Goal: Unclear: Browse casually

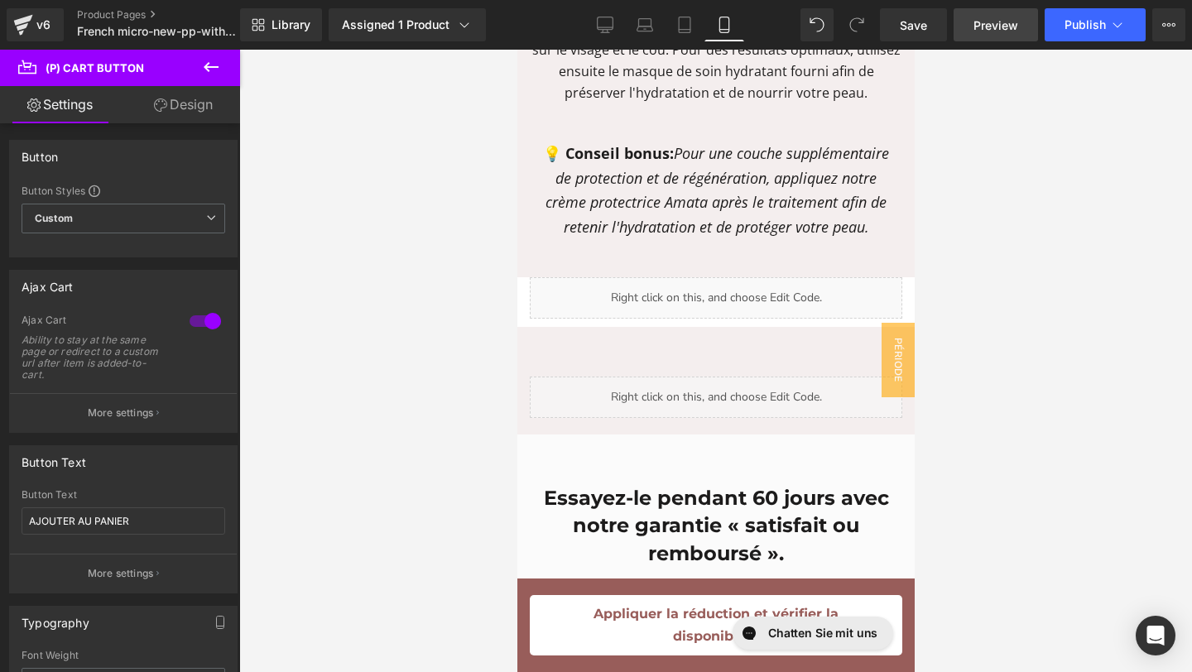
click at [989, 25] on span "Preview" at bounding box center [995, 25] width 45 height 17
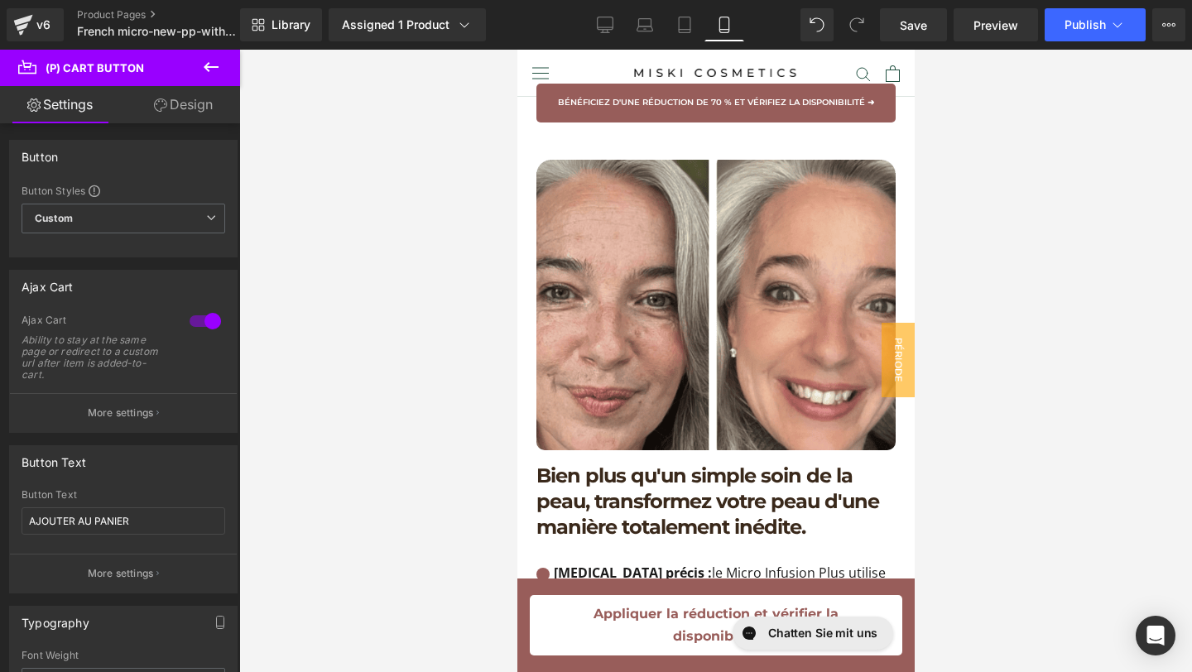
scroll to position [2315, 0]
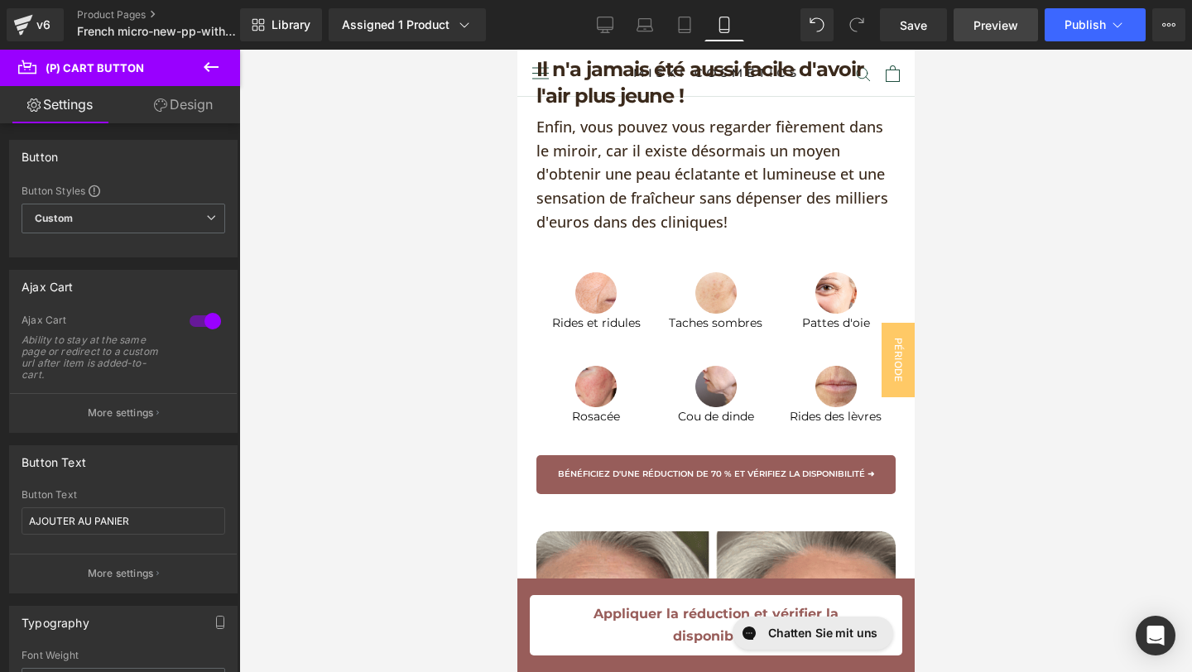
click at [959, 17] on link "Preview" at bounding box center [995, 24] width 84 height 33
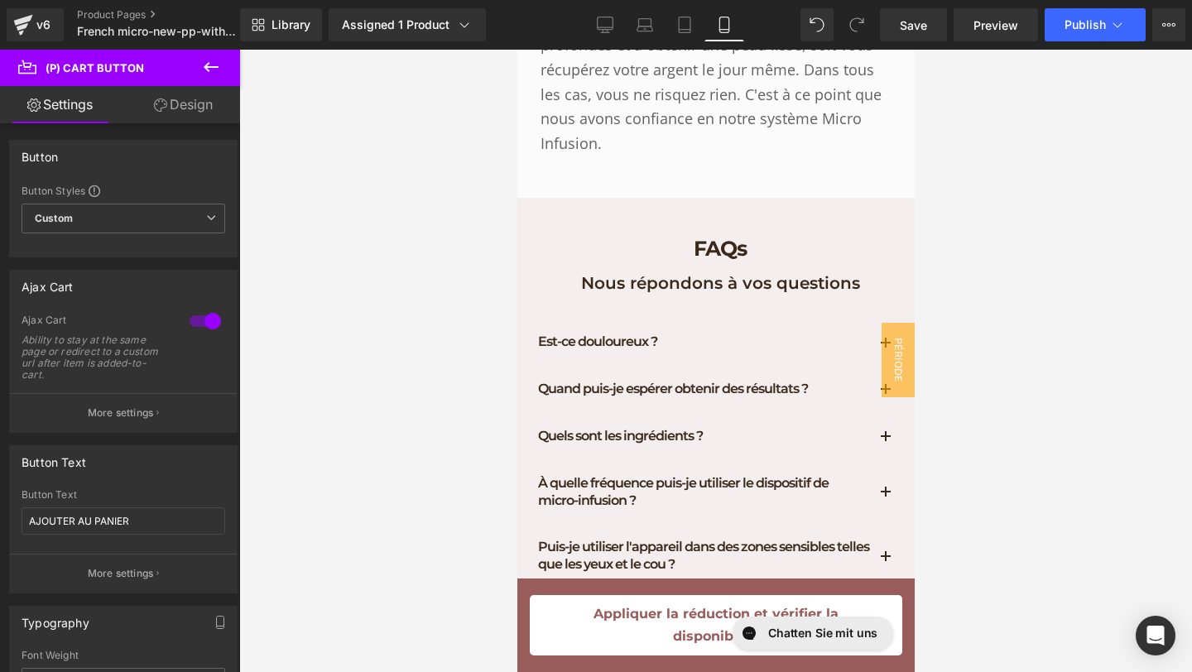
scroll to position [13452, 0]
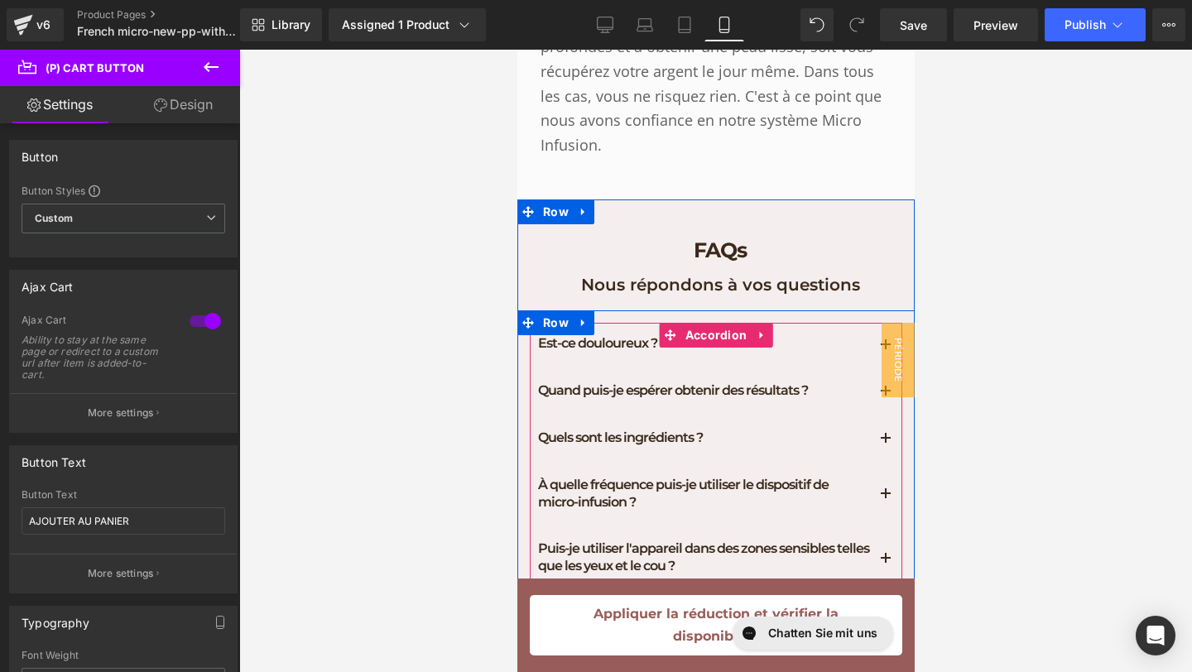
drag, startPoint x: 719, startPoint y: 281, endPoint x: 876, endPoint y: 275, distance: 157.4
click at [719, 335] on div "Est-ce douloureux ? Heading" at bounding box center [702, 343] width 331 height 17
click at [887, 323] on button "button" at bounding box center [884, 346] width 33 height 46
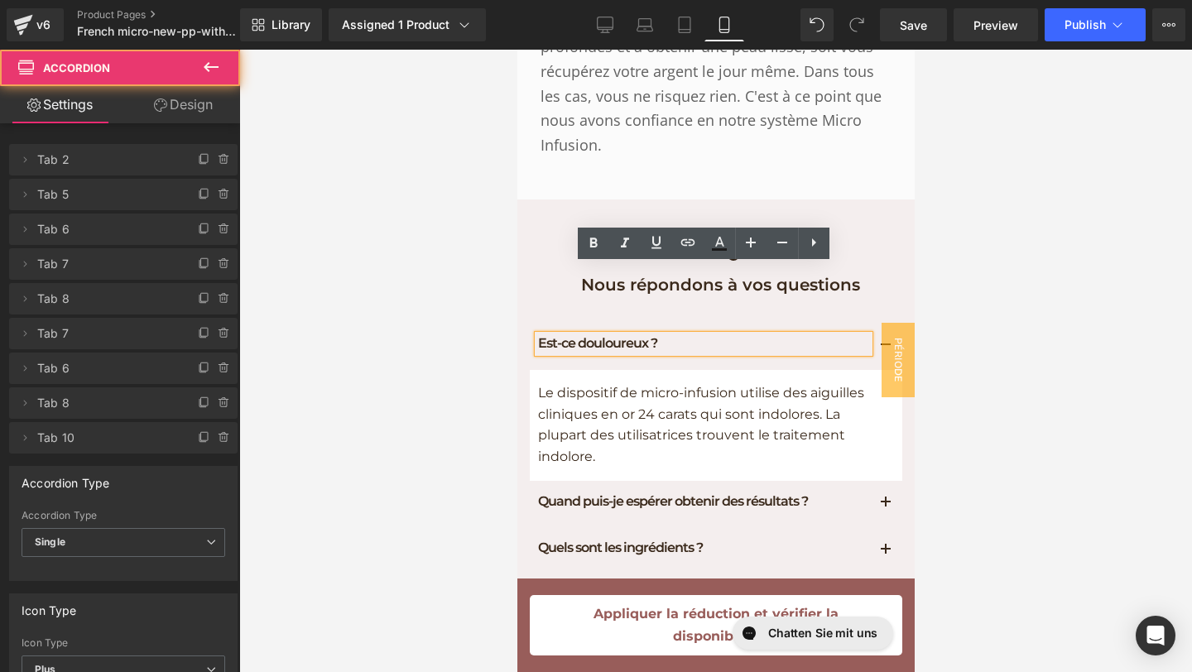
click at [885, 350] on span "button" at bounding box center [885, 350] width 0 height 0
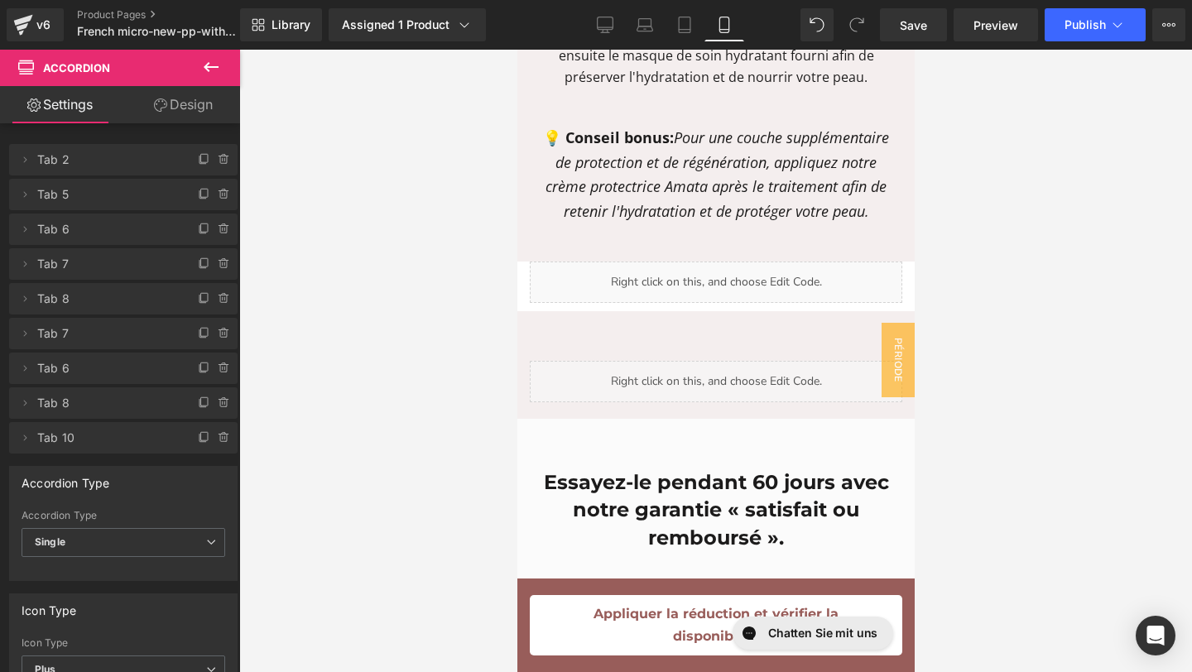
scroll to position [12261, 0]
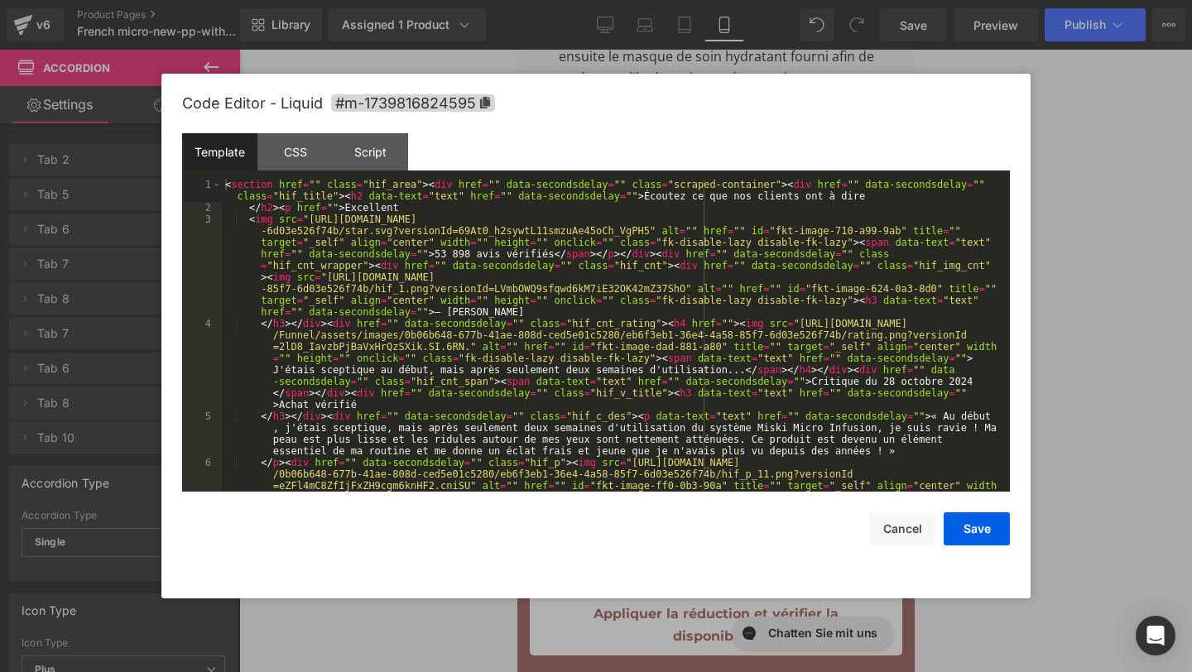
click at [672, 0] on div "(P) Cart Button You are previewing how the will restyle your page. You can not …" at bounding box center [596, 0] width 1192 height 0
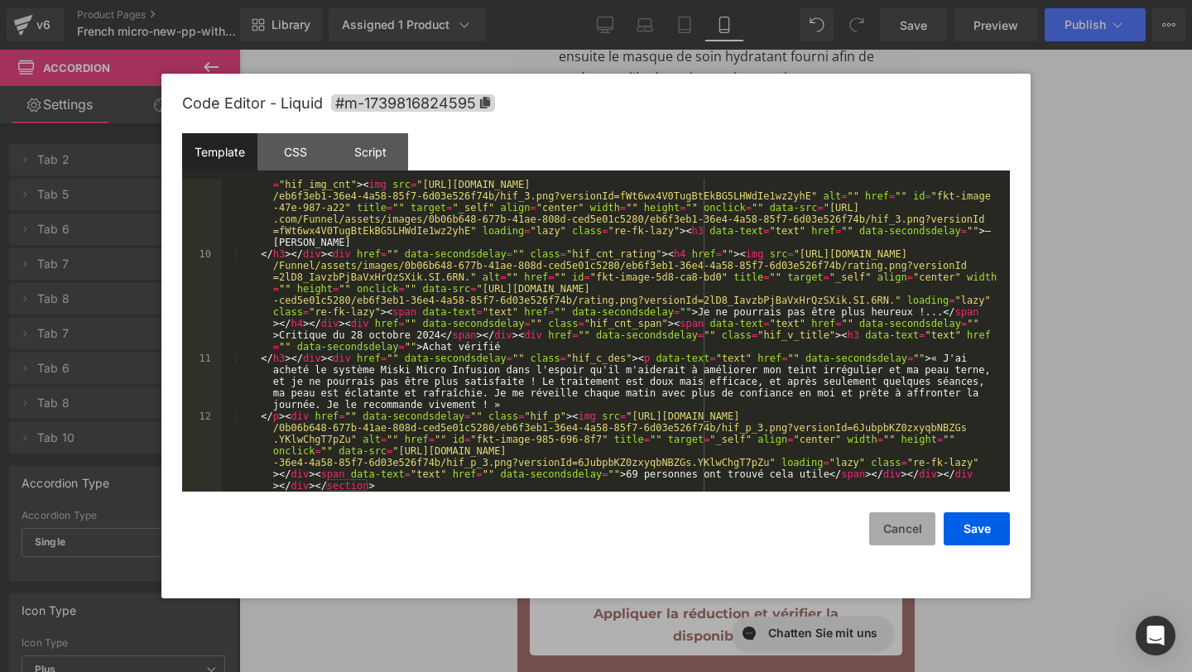
click at [890, 535] on button "Cancel" at bounding box center [902, 528] width 66 height 33
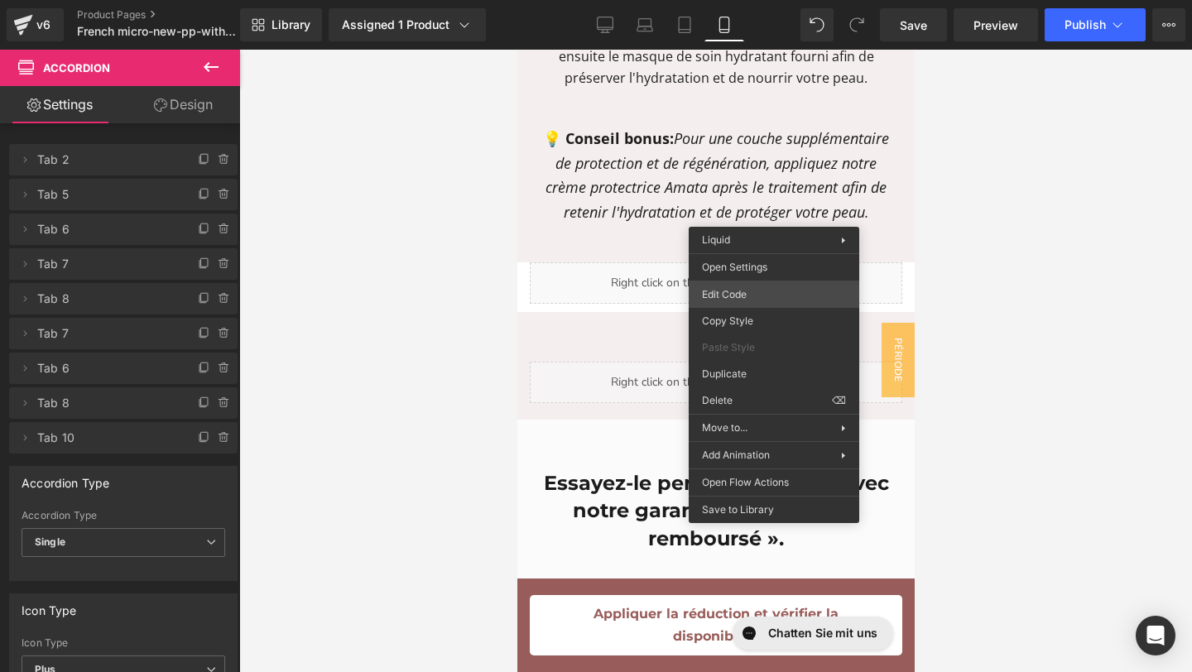
click at [756, 0] on div "(P) Cart Button You are previewing how the will restyle your page. You can not …" at bounding box center [596, 0] width 1192 height 0
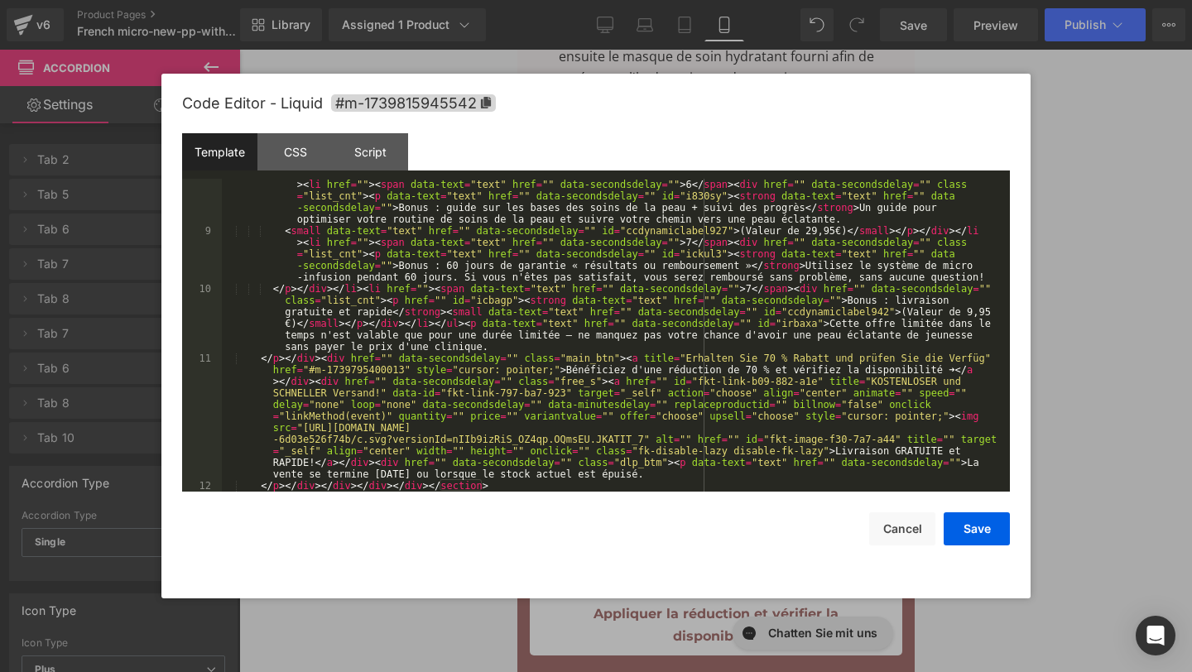
scroll to position [417, 0]
click at [899, 530] on button "Cancel" at bounding box center [902, 528] width 66 height 33
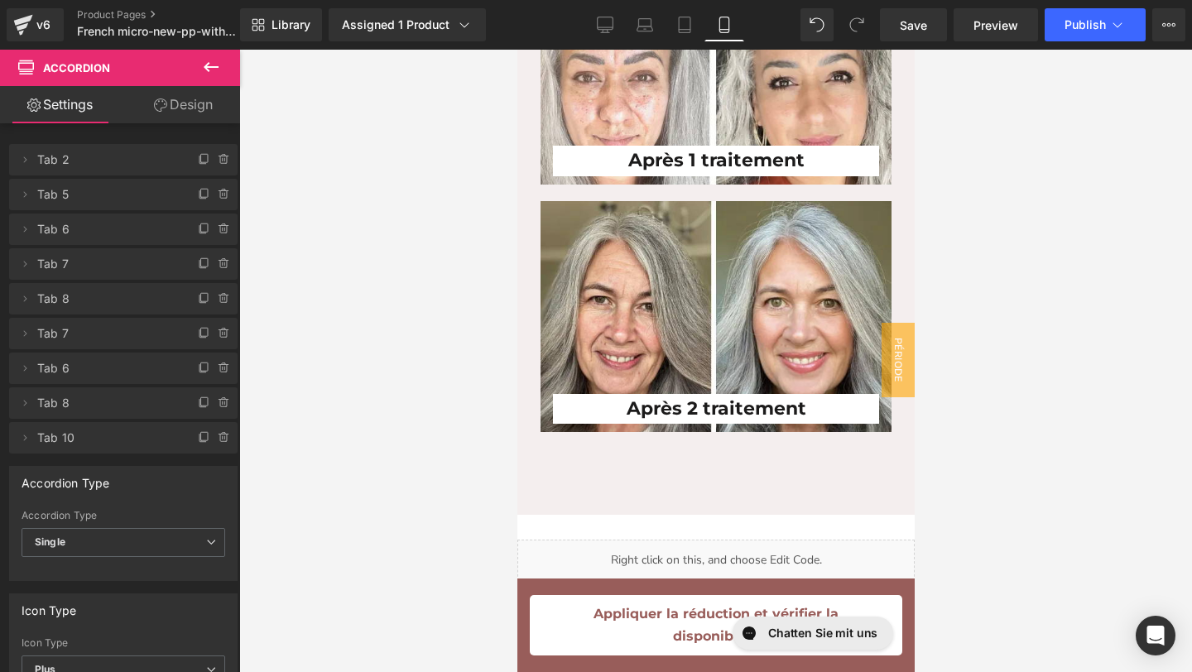
scroll to position [8867, 0]
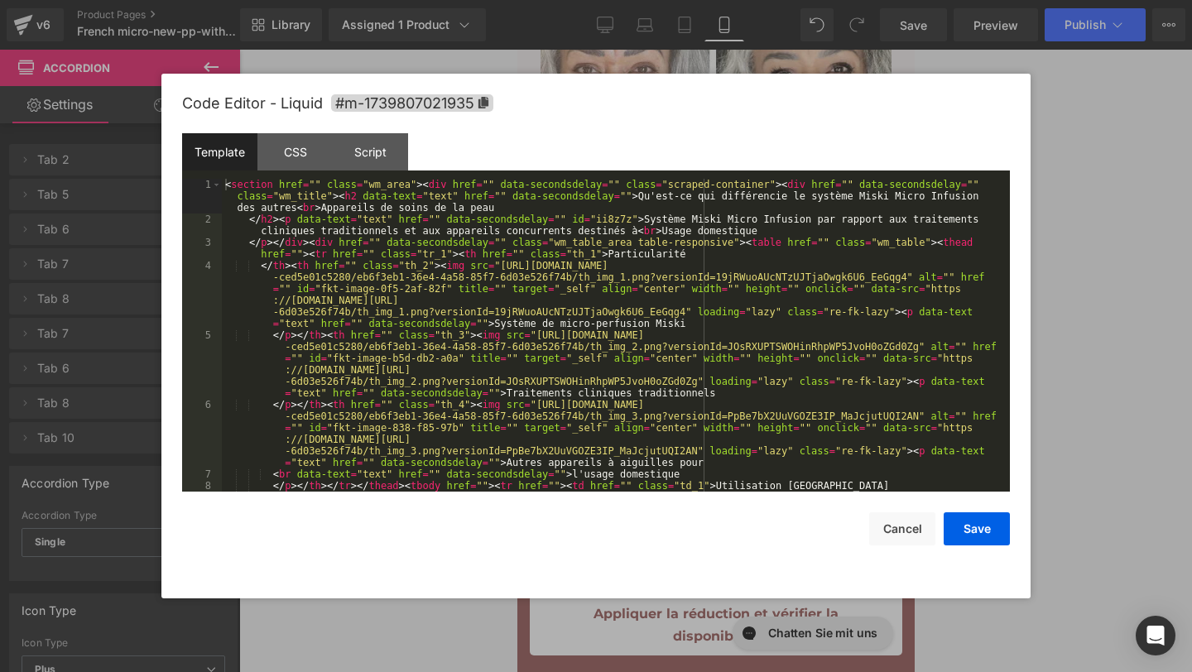
click at [687, 0] on div "(P) Cart Button You are previewing how the will restyle your page. You can not …" at bounding box center [596, 0] width 1192 height 0
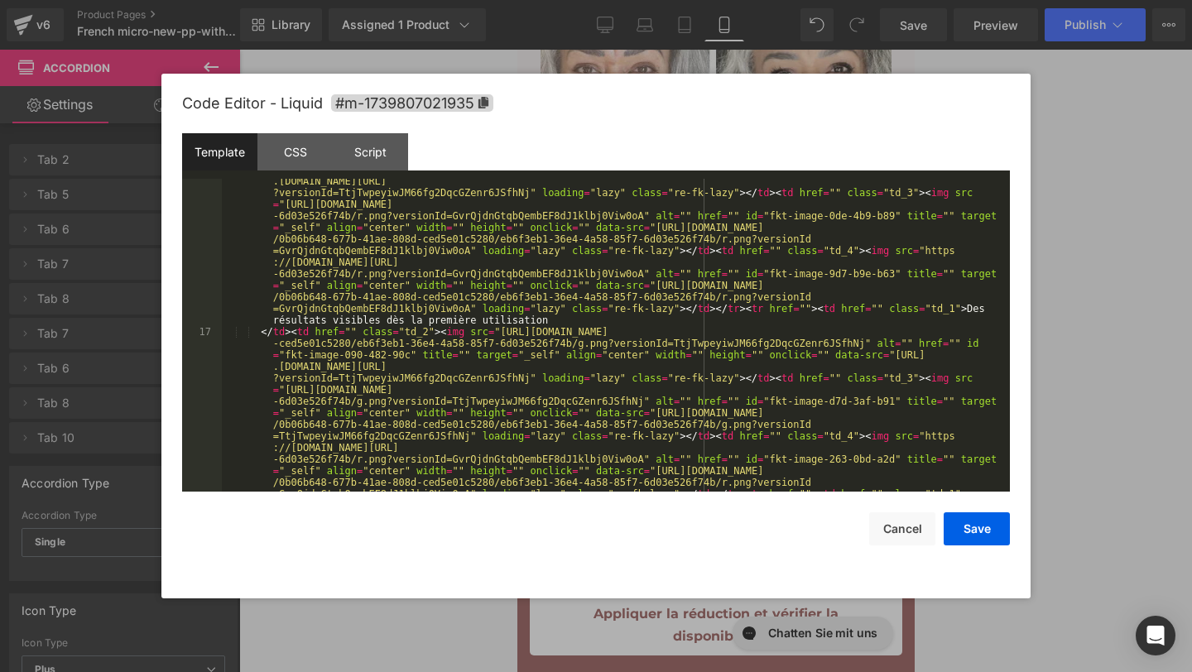
scroll to position [2074, 0]
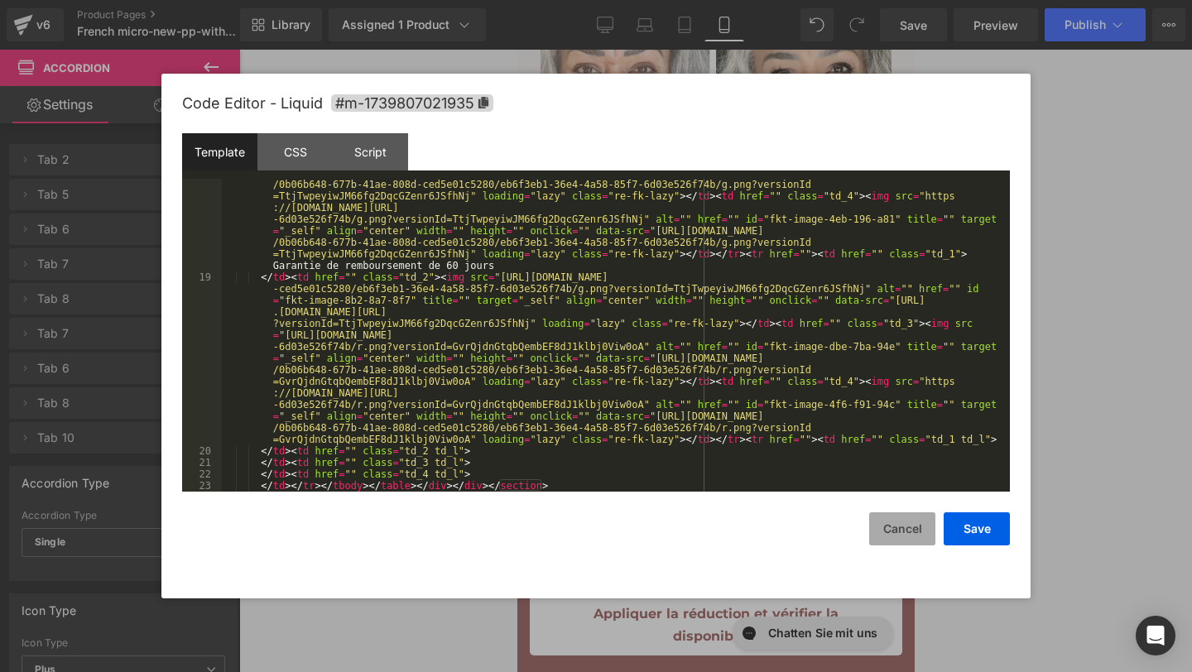
click at [889, 521] on button "Cancel" at bounding box center [902, 528] width 66 height 33
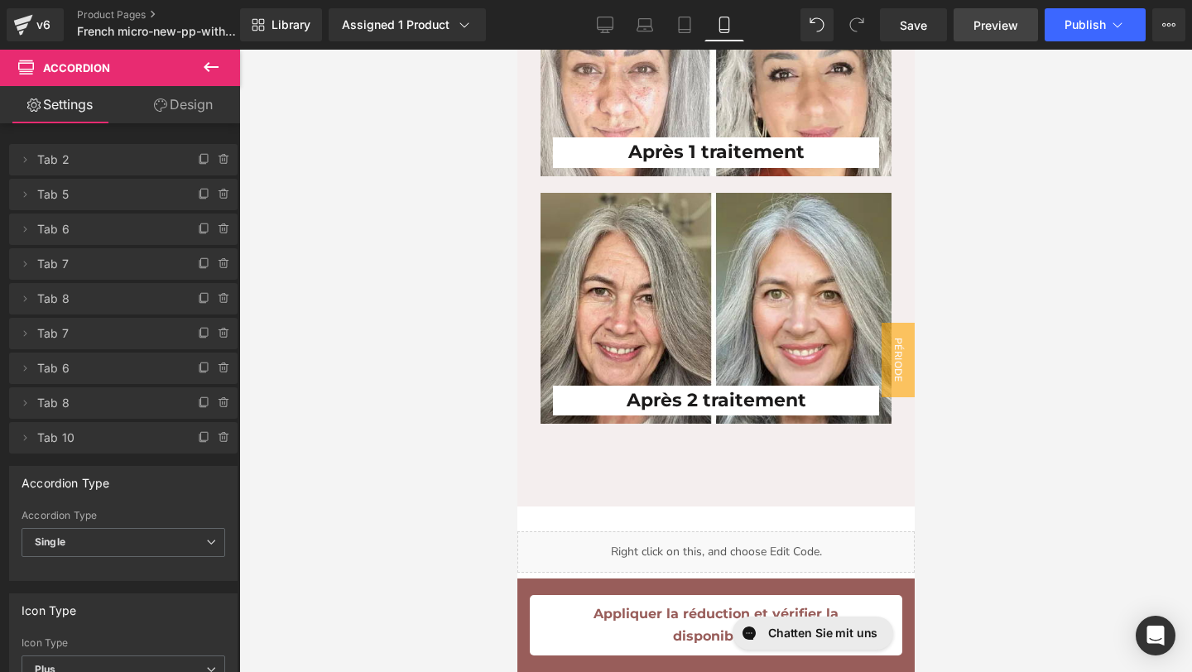
click at [985, 17] on span "Preview" at bounding box center [995, 25] width 45 height 17
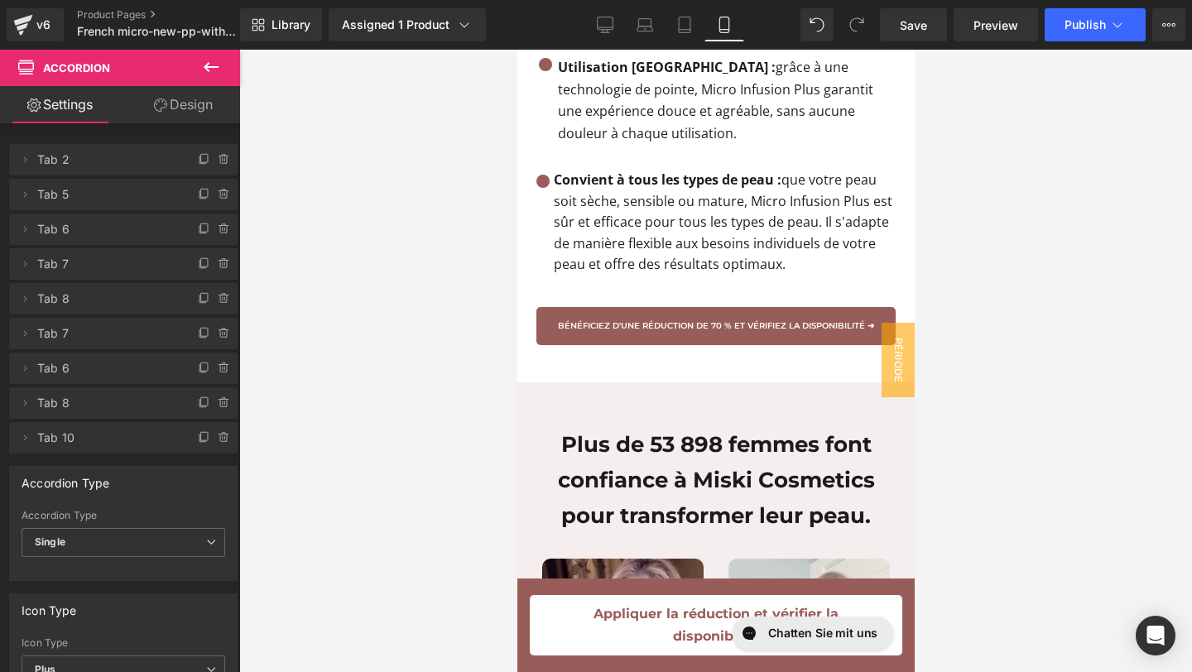
scroll to position [3496, 0]
click at [675, 428] on h1 "Plus de 53 898 femmes font confiance à Miski Cosmetics pour transformer leur pe…" at bounding box center [715, 479] width 372 height 107
click at [695, 428] on h1 "Plus de 53 898 femmes font confiance à Miski Cosmetics pour transformer leur pe…" at bounding box center [715, 479] width 372 height 107
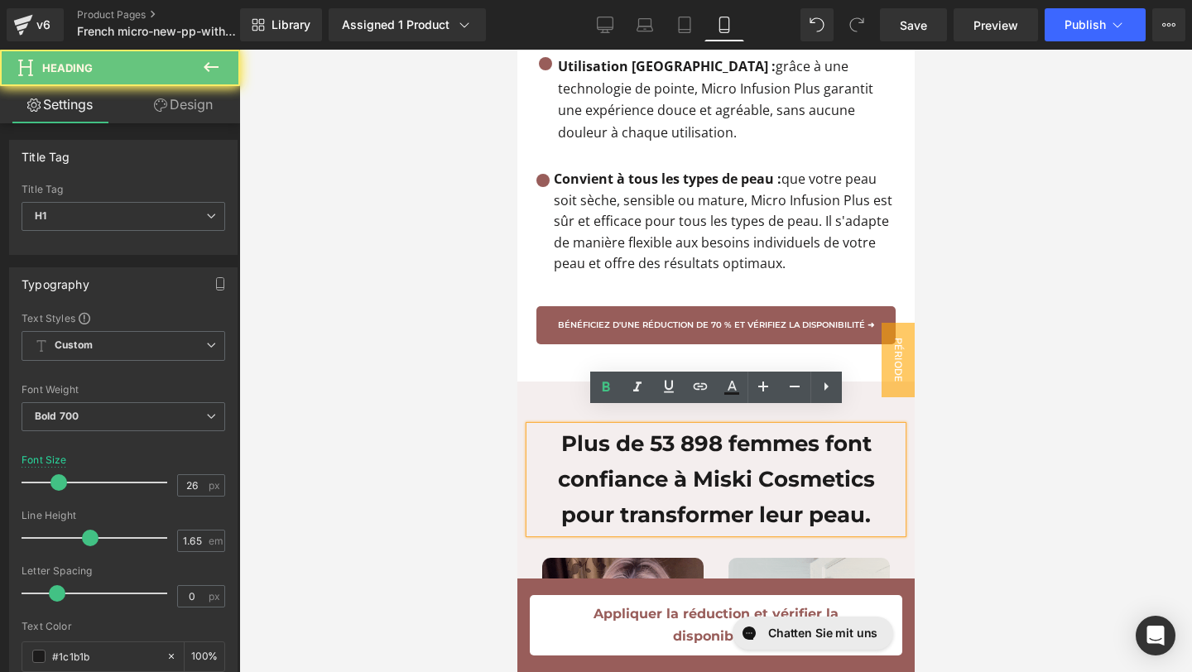
click at [696, 428] on h1 "Plus de 53 898 femmes font confiance à Miski Cosmetics pour transformer leur pe…" at bounding box center [715, 479] width 372 height 107
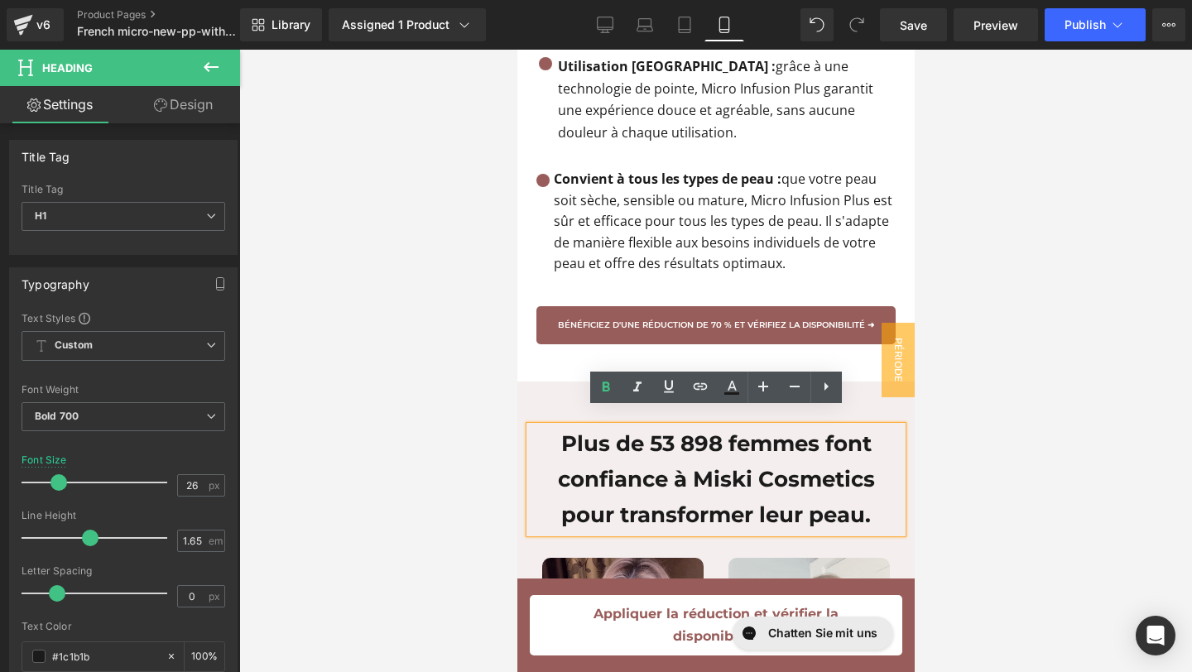
click at [675, 430] on h1 "Plus de 53 898 femmes font confiance à Miski Cosmetics pour transformer leur pe…" at bounding box center [715, 479] width 372 height 107
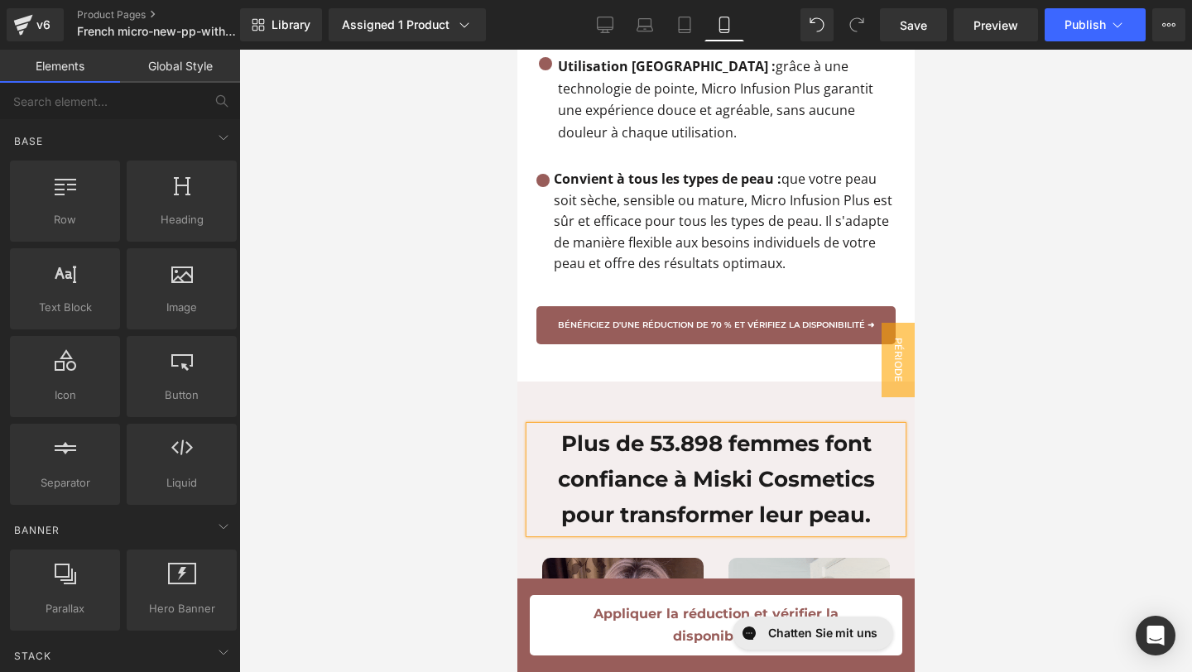
click at [976, 441] on div at bounding box center [715, 361] width 953 height 622
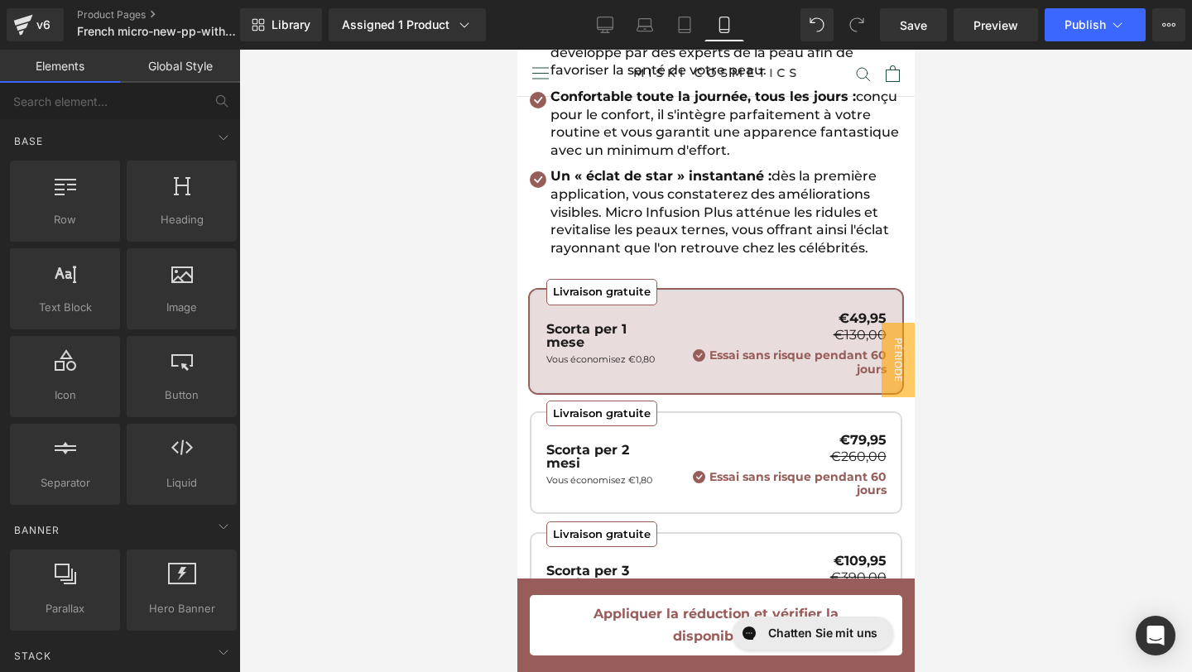
scroll to position [661, 0]
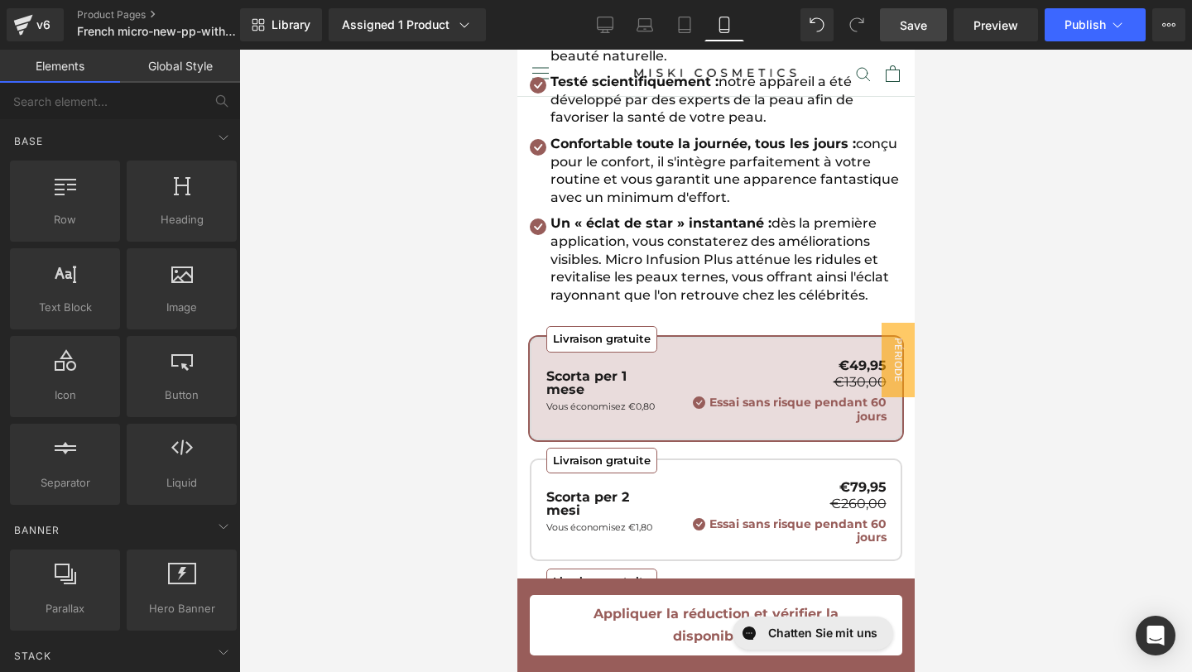
click at [926, 34] on link "Save" at bounding box center [913, 24] width 67 height 33
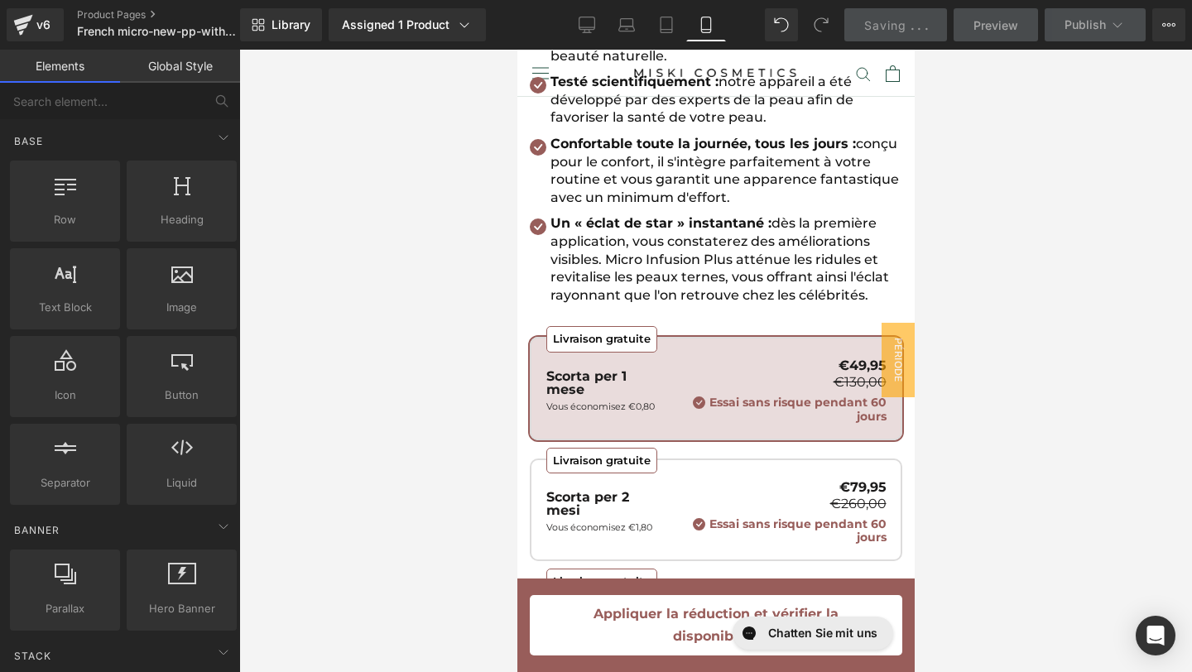
scroll to position [0, 0]
